Goal: Information Seeking & Learning: Check status

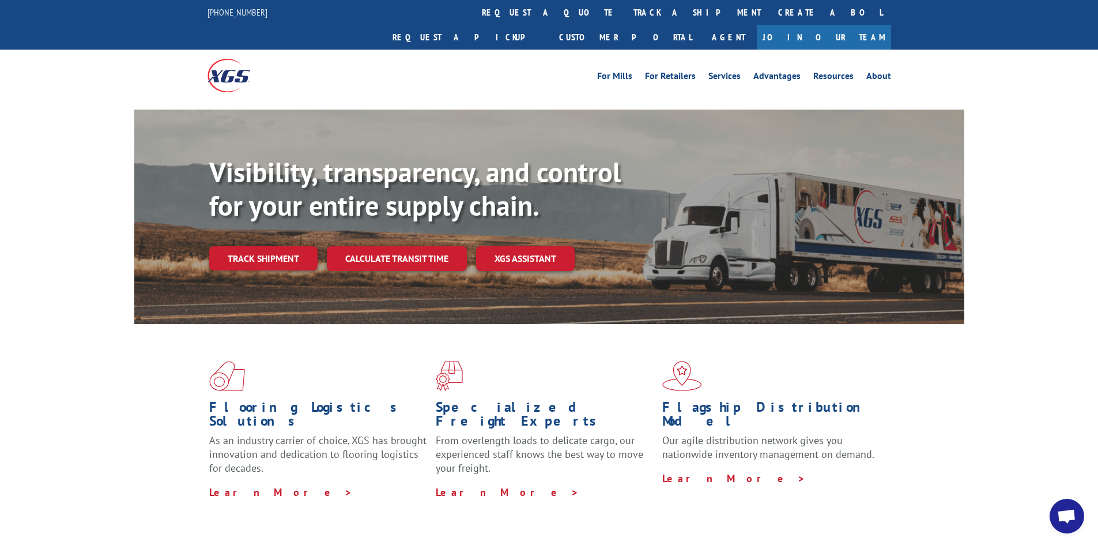
click at [285, 246] on link "Track shipment" at bounding box center [263, 258] width 108 height 24
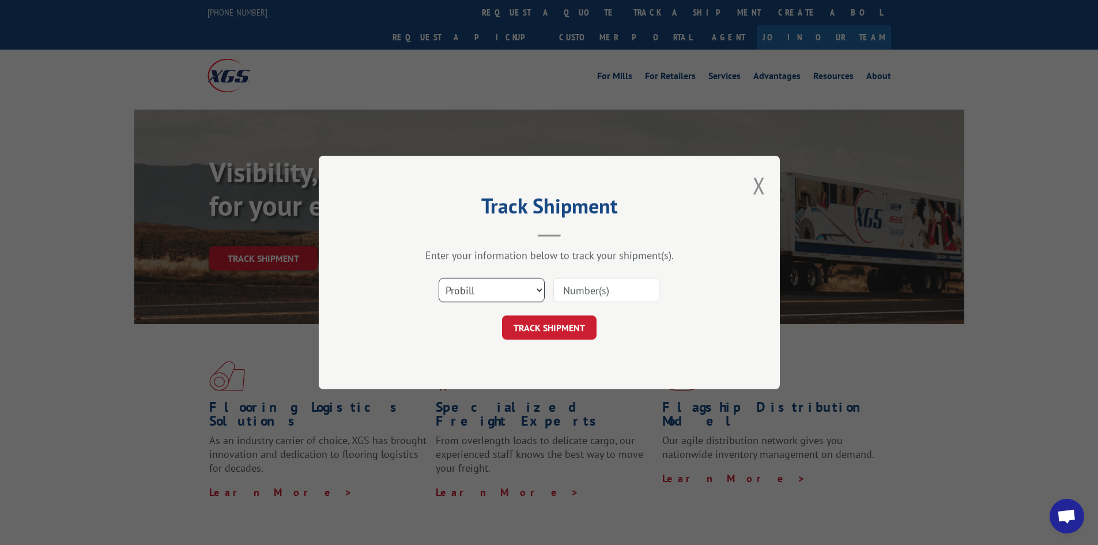
click at [481, 287] on select "Select category... Probill BOL PO" at bounding box center [492, 290] width 106 height 24
select select "bol"
click at [439, 278] on select "Select category... Probill BOL PO" at bounding box center [492, 290] width 106 height 24
click at [598, 291] on input at bounding box center [607, 290] width 106 height 24
type input "479867"
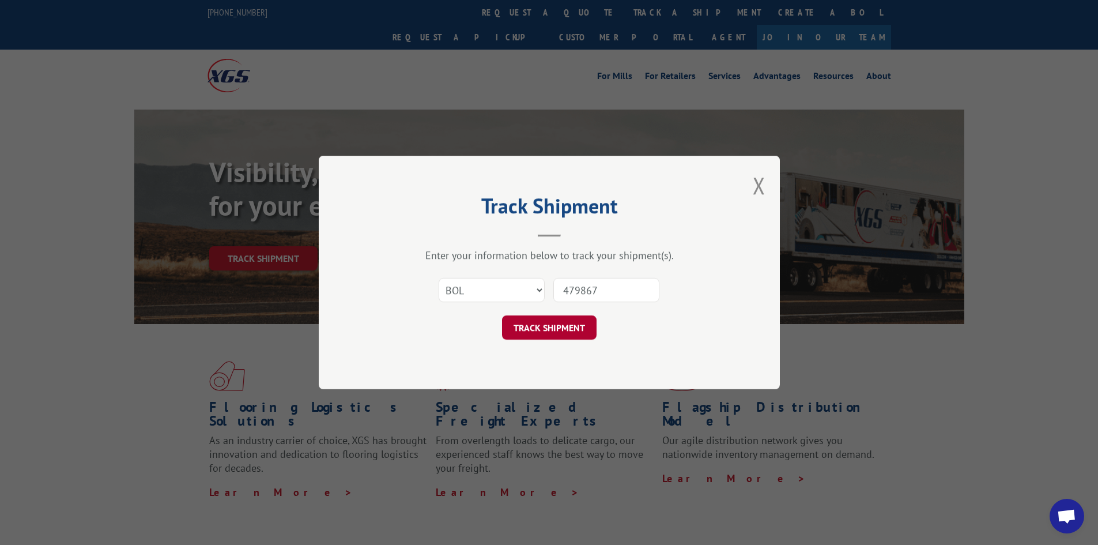
click at [562, 323] on button "TRACK SHIPMENT" at bounding box center [549, 327] width 95 height 24
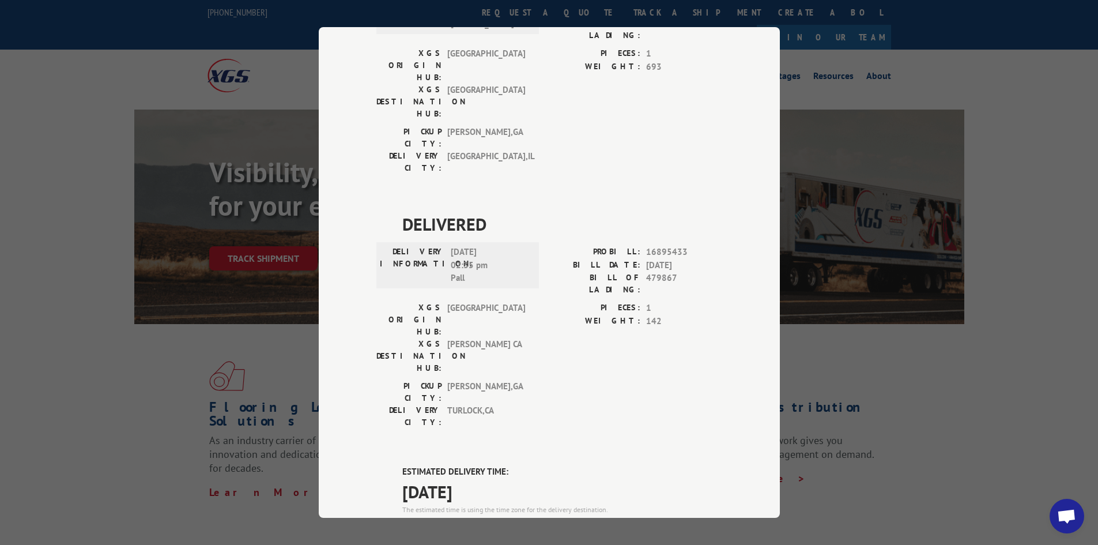
scroll to position [533, 0]
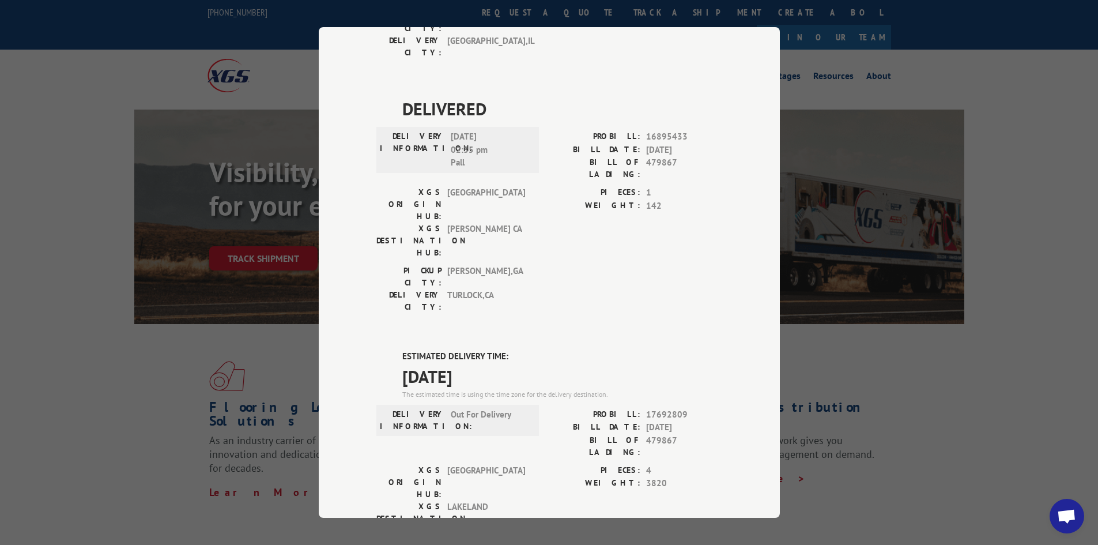
click at [891, 353] on div "Track Shipment DELIVERED DELIVERY INFORMATION: PROBILL: 10841332 BILL DATE: [DA…" at bounding box center [549, 272] width 1098 height 545
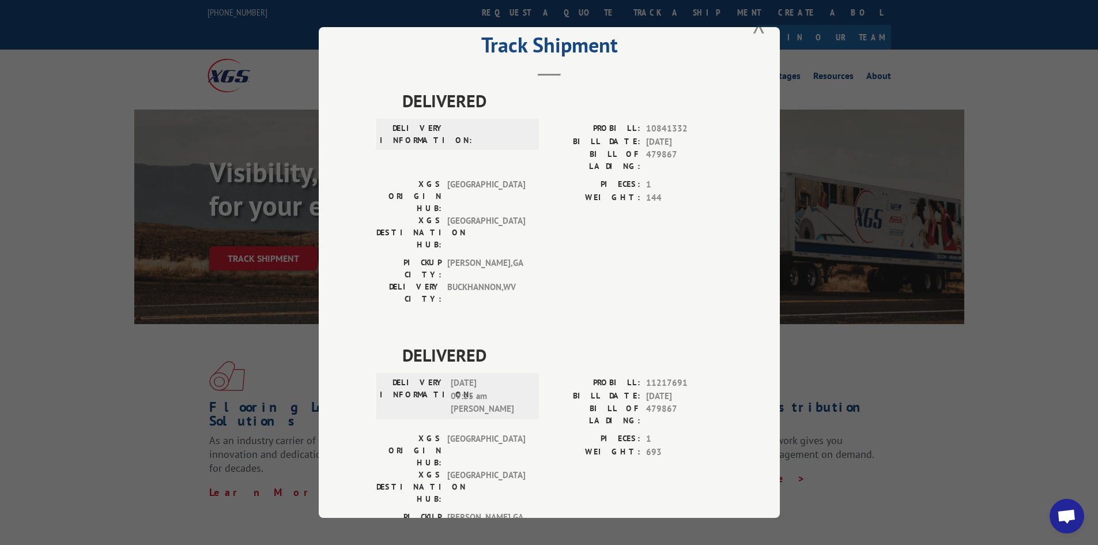
scroll to position [0, 0]
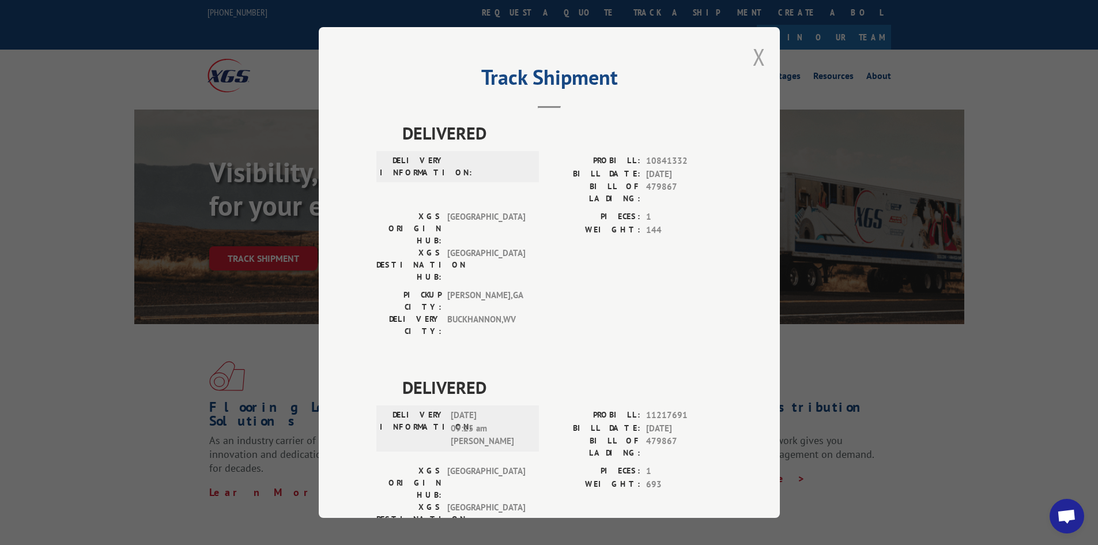
click at [754, 64] on button "Close modal" at bounding box center [759, 57] width 13 height 31
